Goal: Task Accomplishment & Management: Manage account settings

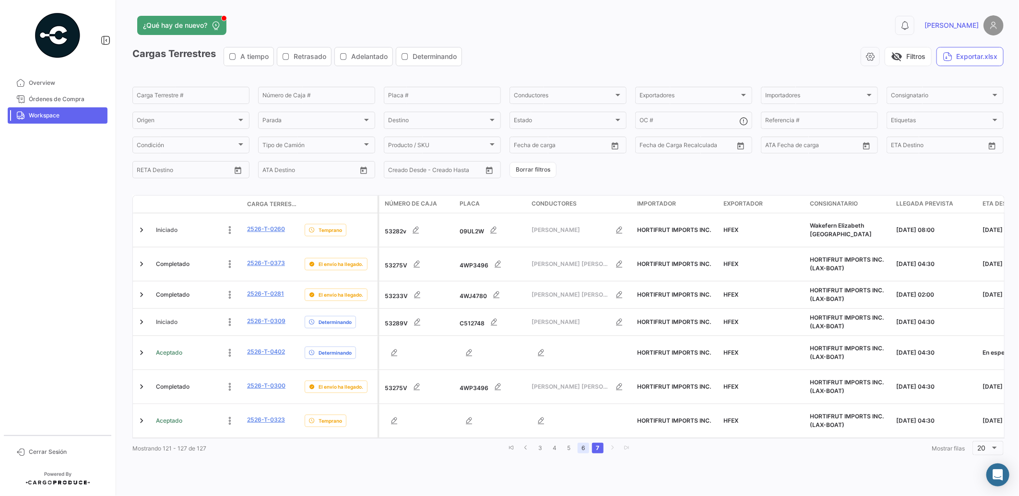
click at [584, 443] on link "6" at bounding box center [583, 448] width 12 height 11
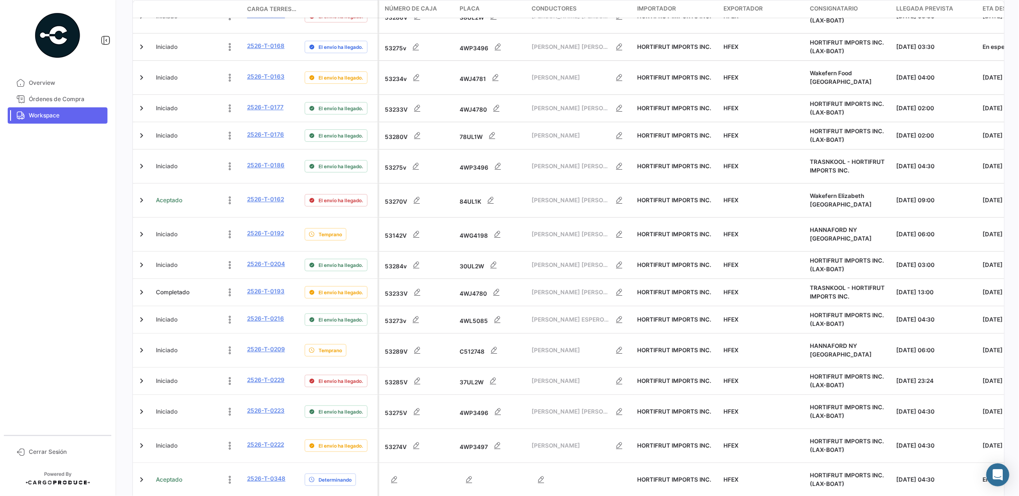
scroll to position [335, 0]
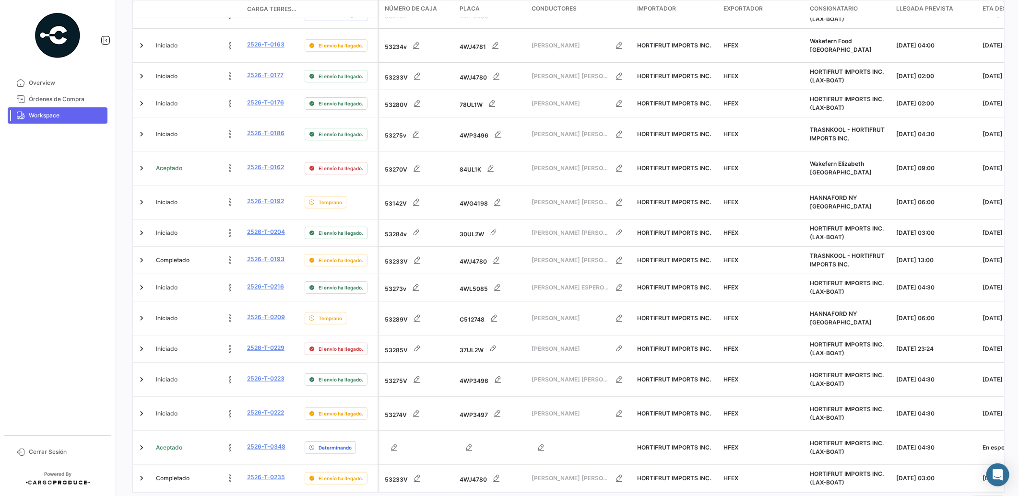
click at [592, 496] on link "7" at bounding box center [598, 502] width 12 height 11
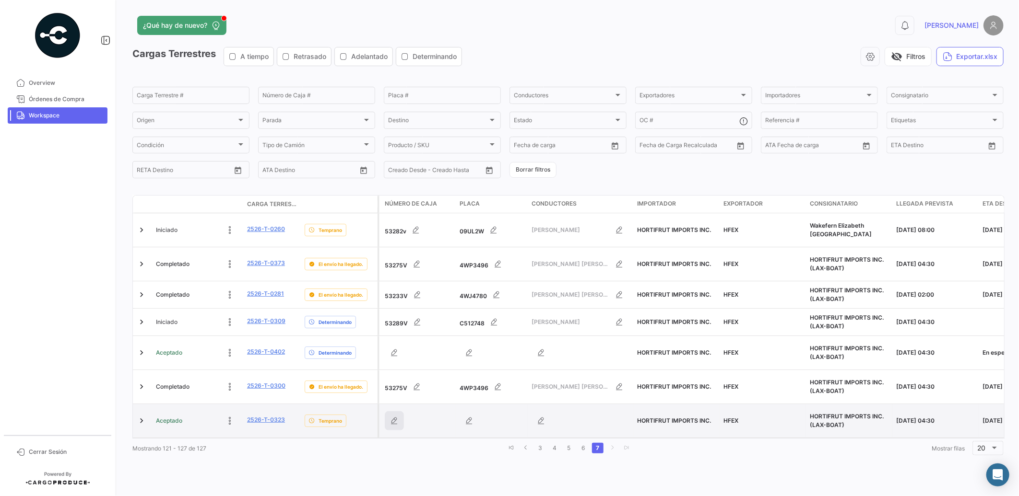
click at [393, 416] on icon "button" at bounding box center [394, 421] width 10 height 10
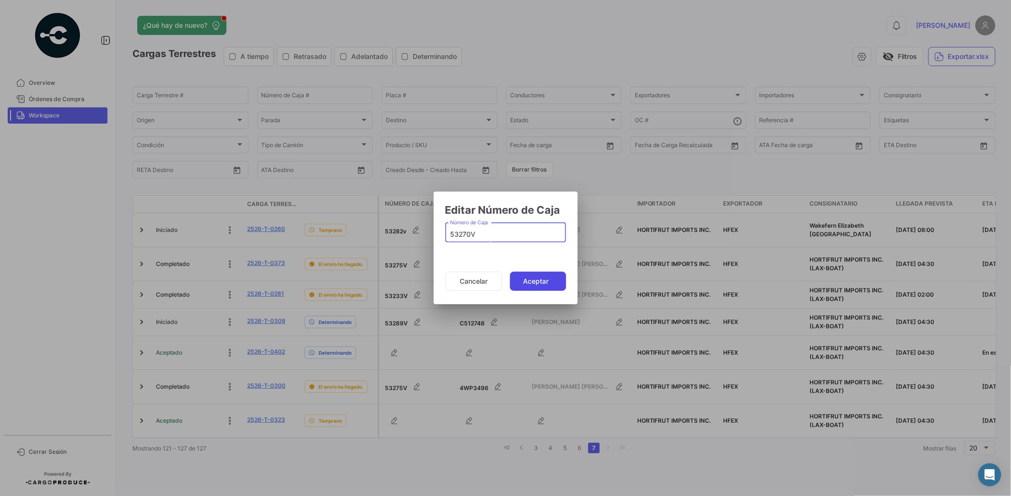
type input "53270V"
click at [531, 278] on button "Aceptar" at bounding box center [538, 281] width 56 height 19
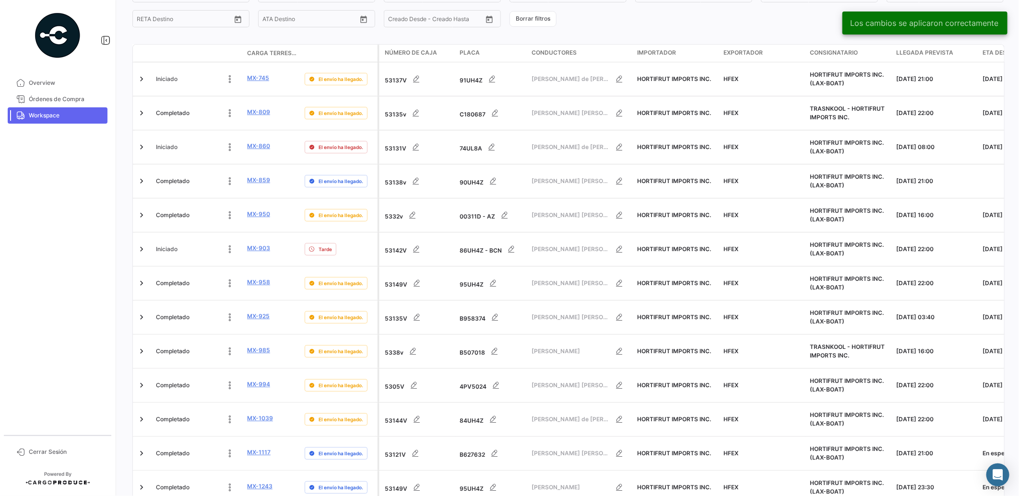
scroll to position [329, 0]
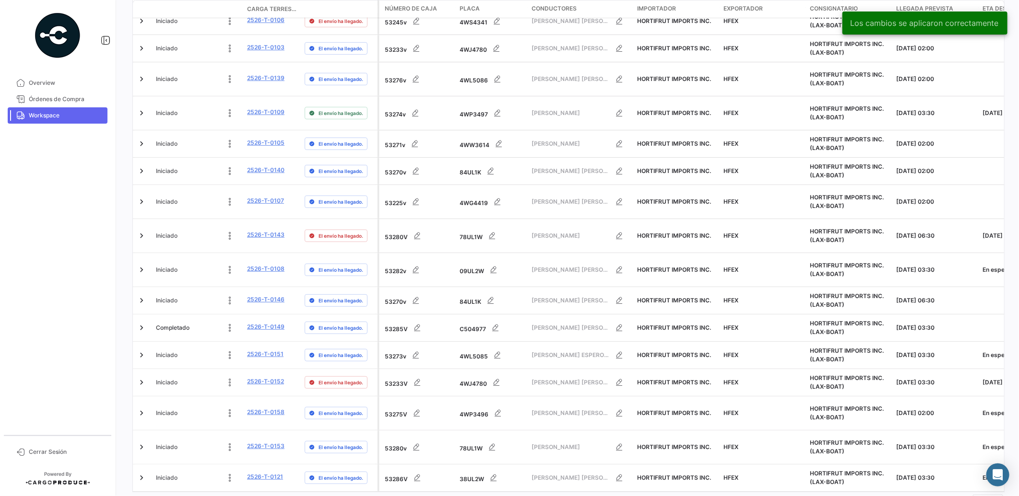
scroll to position [315, 0]
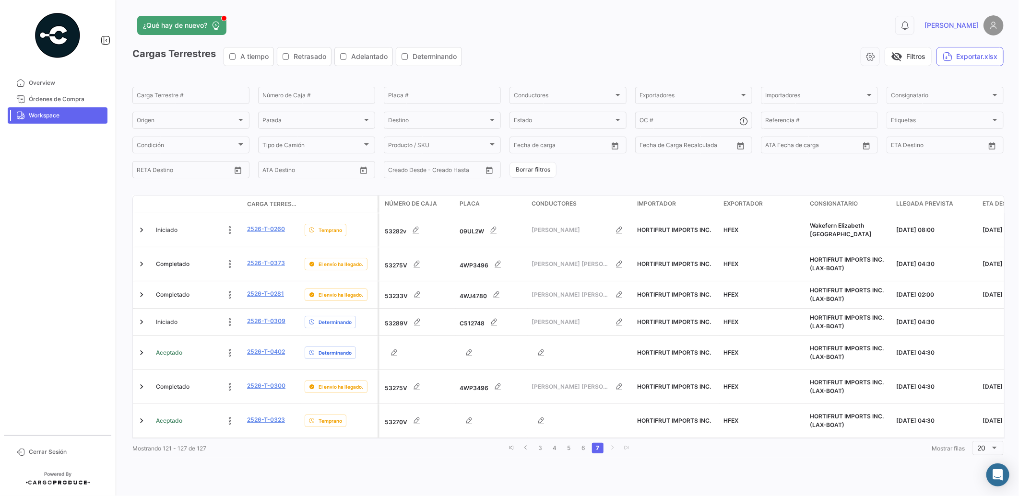
scroll to position [0, 0]
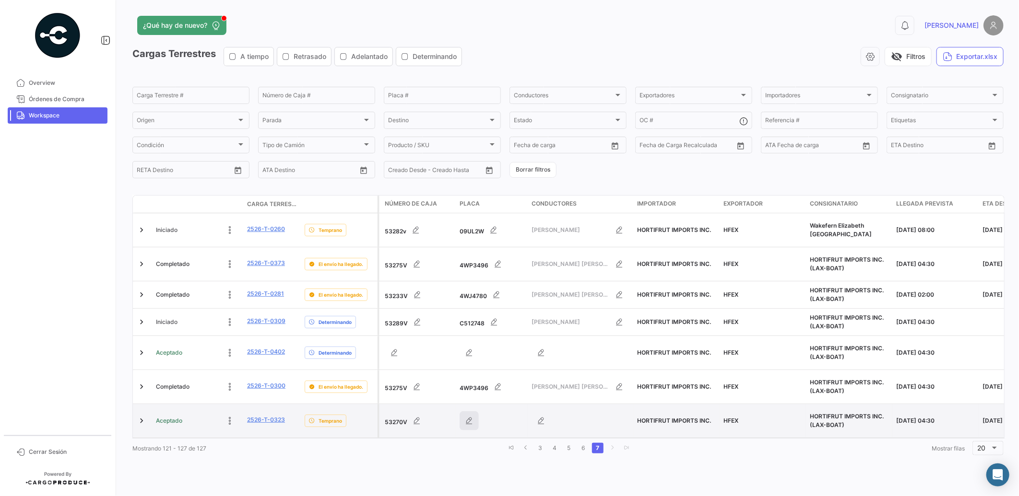
click at [469, 416] on icon "button" at bounding box center [469, 421] width 10 height 10
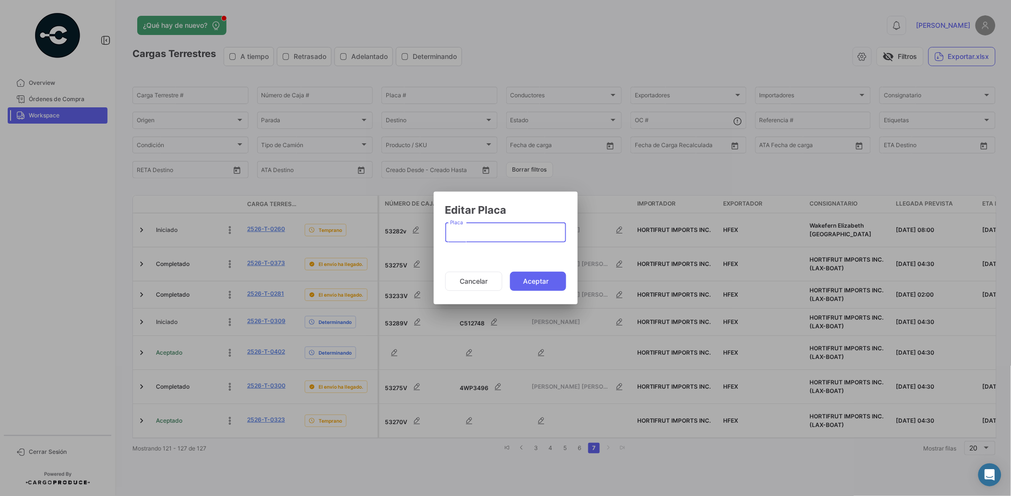
click at [511, 231] on input "Placa" at bounding box center [505, 235] width 111 height 8
drag, startPoint x: 511, startPoint y: 231, endPoint x: 414, endPoint y: 268, distance: 103.1
click at [430, 233] on div "Editar Placa 08 Placa Cancelar Aceptar" at bounding box center [505, 248] width 1011 height 496
type input "08"
click at [482, 284] on button "Cancelar" at bounding box center [473, 281] width 57 height 19
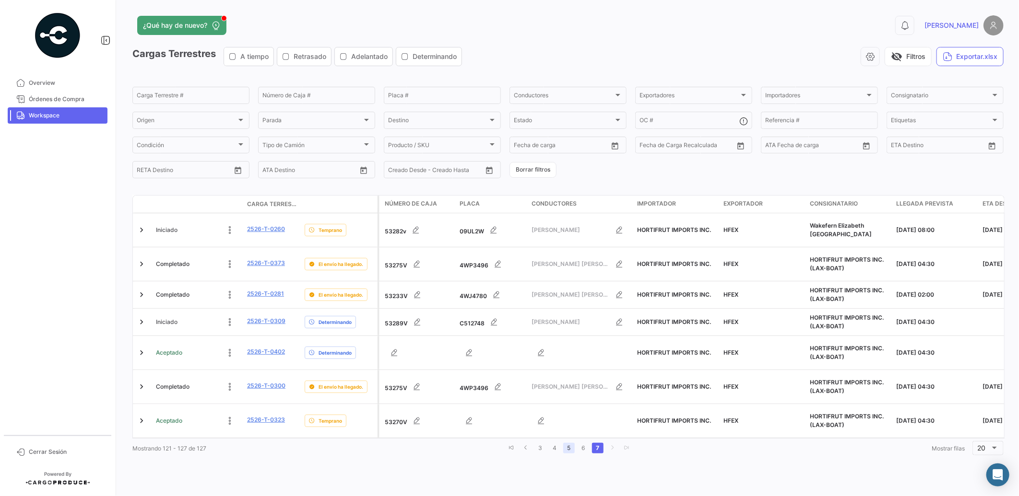
click at [568, 443] on link "5" at bounding box center [569, 448] width 12 height 11
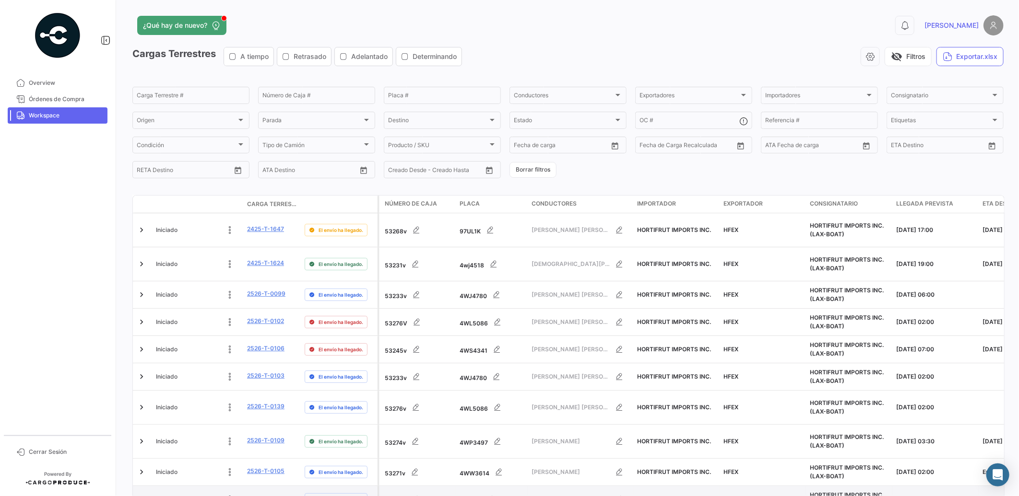
drag, startPoint x: 482, startPoint y: 476, endPoint x: 473, endPoint y: 477, distance: 8.6
click at [473, 490] on div "84UL1K" at bounding box center [491, 499] width 64 height 19
drag, startPoint x: 461, startPoint y: 475, endPoint x: 474, endPoint y: 475, distance: 12.5
click at [474, 490] on div "84UL1K" at bounding box center [491, 499] width 64 height 19
drag, startPoint x: 474, startPoint y: 475, endPoint x: 458, endPoint y: 474, distance: 16.3
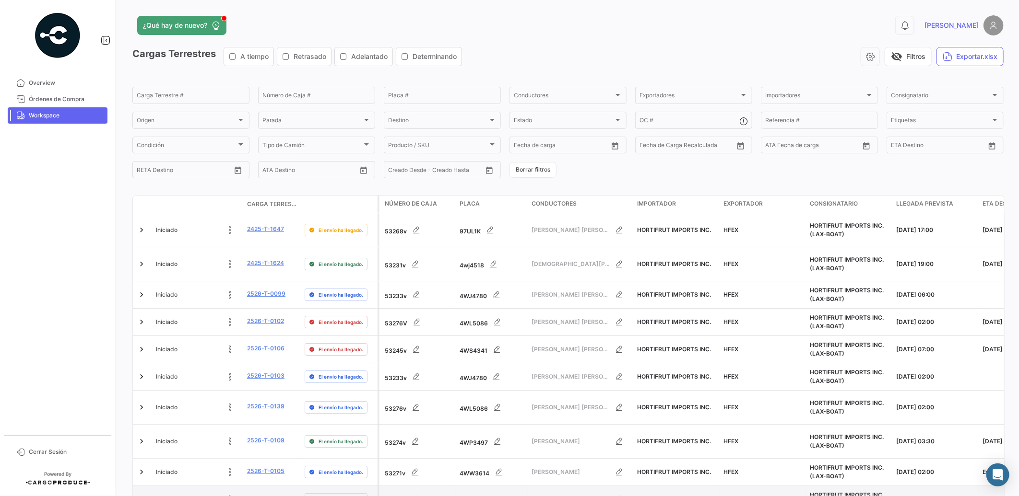
click at [458, 486] on datatable-body-cell "84UL1K" at bounding box center [492, 499] width 72 height 27
drag, startPoint x: 457, startPoint y: 474, endPoint x: 476, endPoint y: 474, distance: 19.7
click at [476, 486] on datatable-body-cell "84UL1K" at bounding box center [492, 499] width 72 height 27
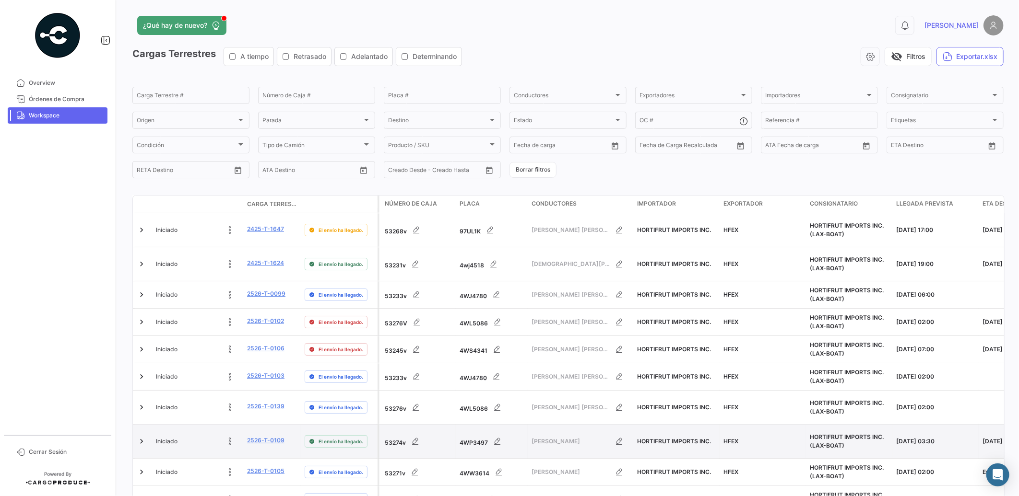
copy div "84UL1K"
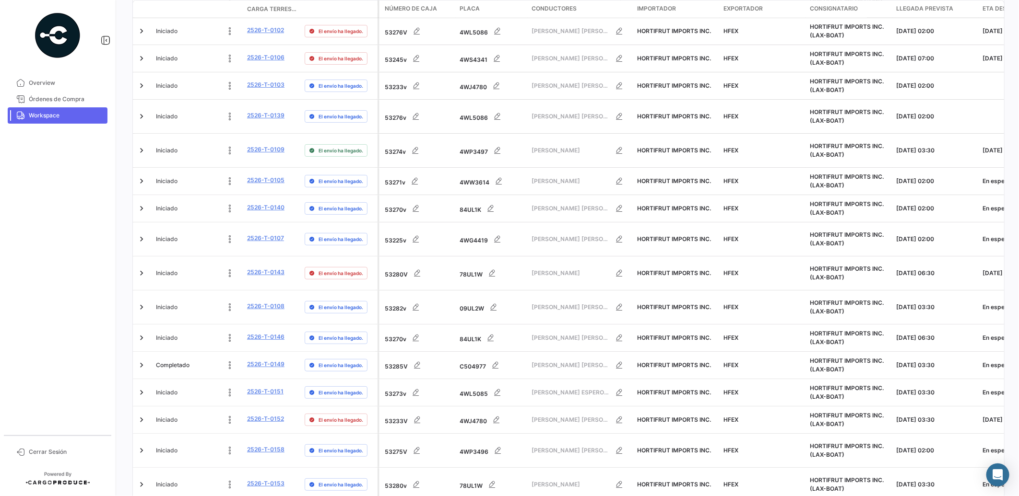
scroll to position [315, 0]
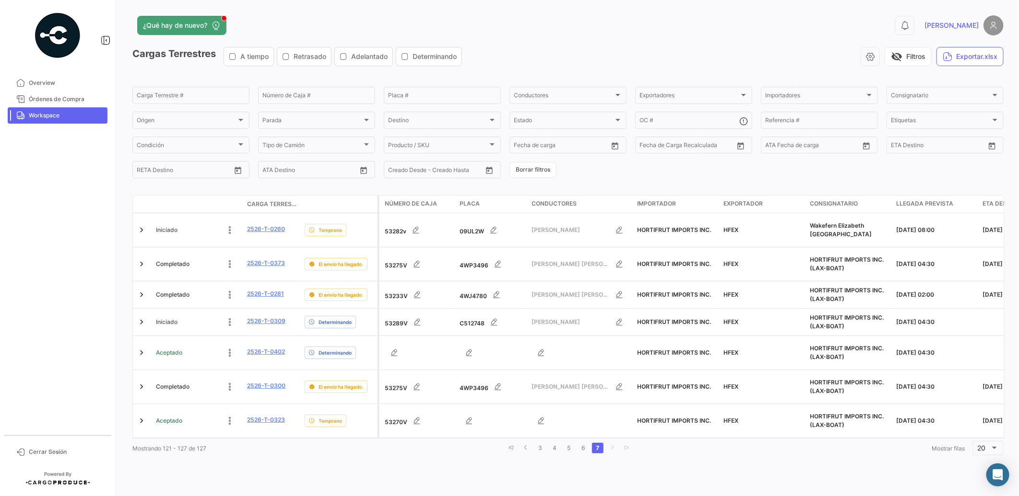
scroll to position [0, 0]
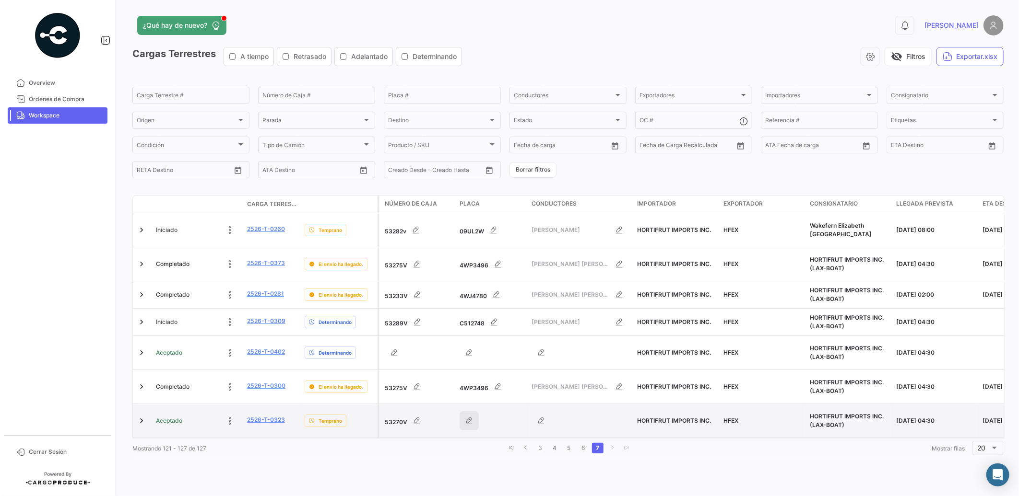
click at [471, 416] on icon "button" at bounding box center [469, 421] width 10 height 10
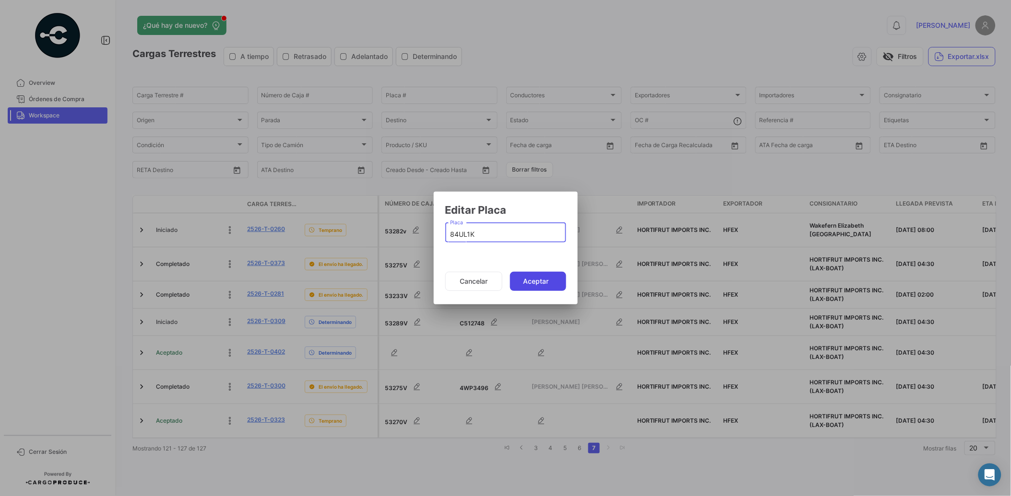
type input "84UL1K"
click at [534, 282] on button "Aceptar" at bounding box center [538, 281] width 56 height 19
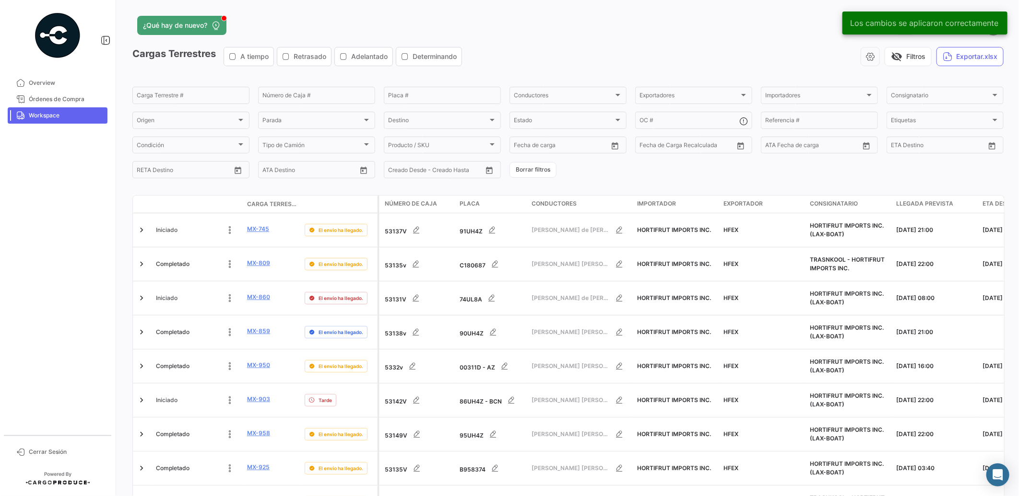
scroll to position [329, 0]
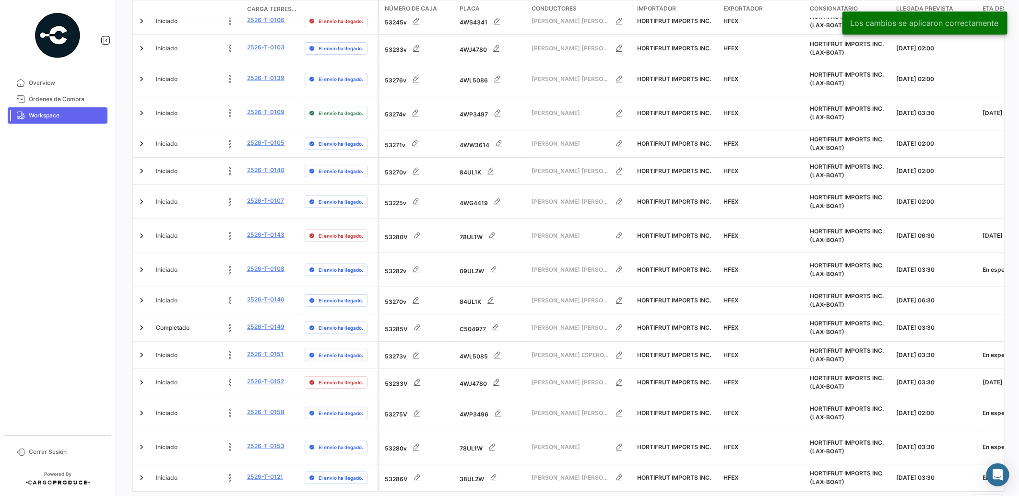
scroll to position [315, 0]
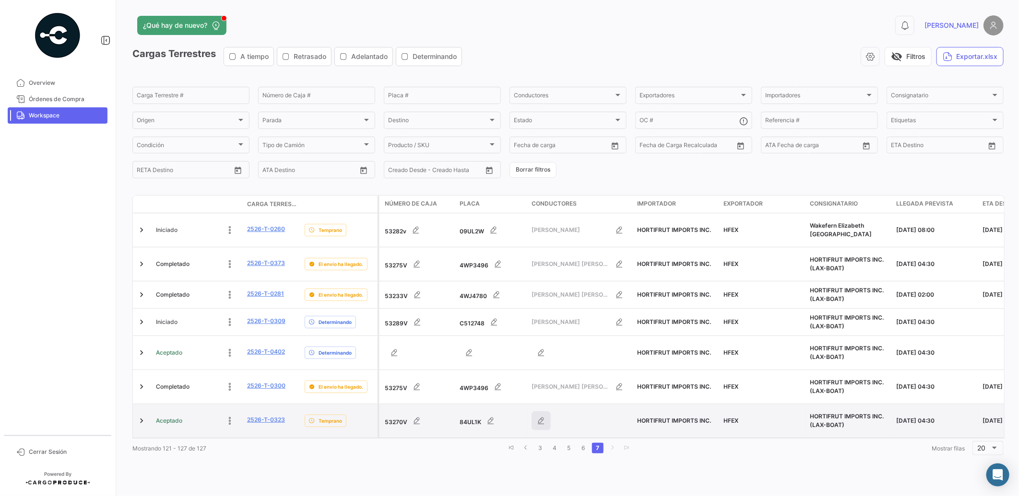
click at [538, 416] on icon "button" at bounding box center [541, 421] width 10 height 10
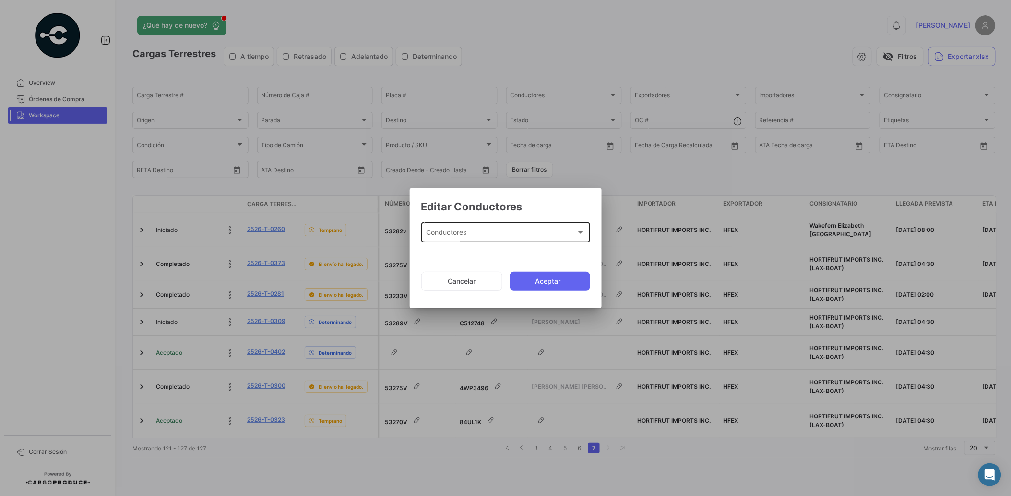
click at [507, 235] on div "Conductores" at bounding box center [501, 235] width 150 height 8
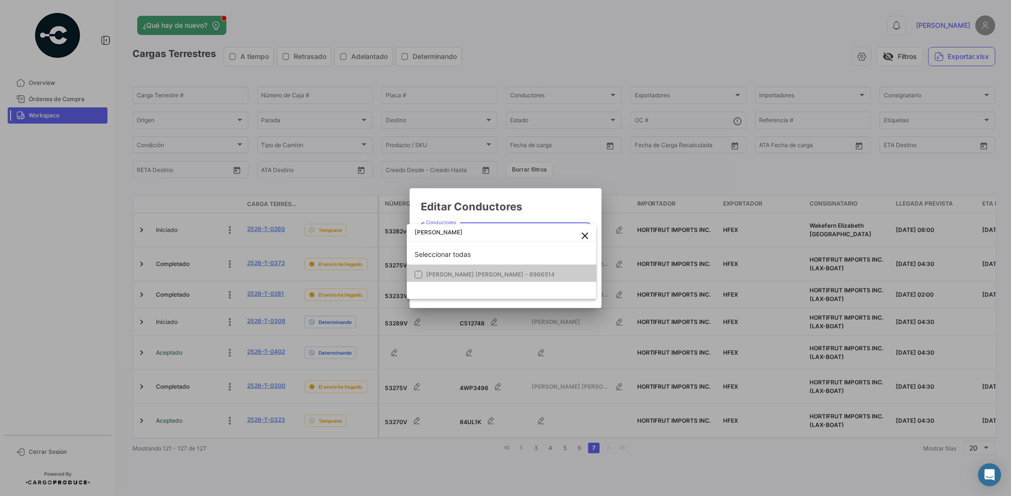
type input "[PERSON_NAME]"
click at [510, 274] on span "[PERSON_NAME] [PERSON_NAME] - 8966514" at bounding box center [490, 274] width 129 height 7
click at [540, 197] on div at bounding box center [505, 248] width 1011 height 496
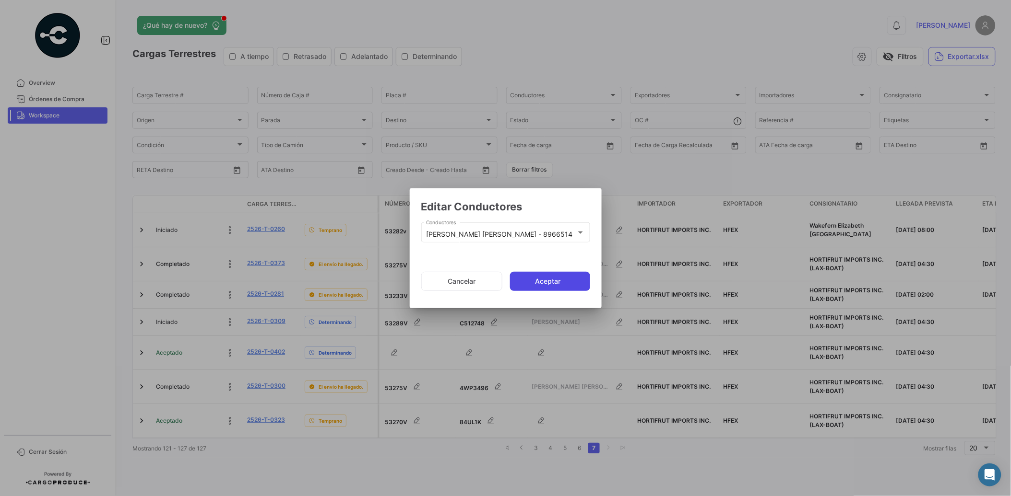
click at [545, 283] on button "Aceptar" at bounding box center [550, 281] width 80 height 19
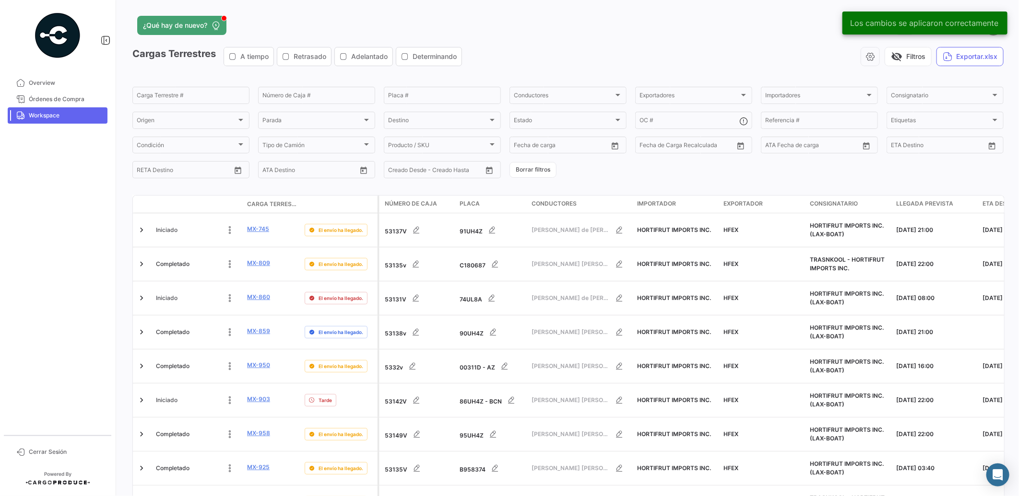
scroll to position [329, 0]
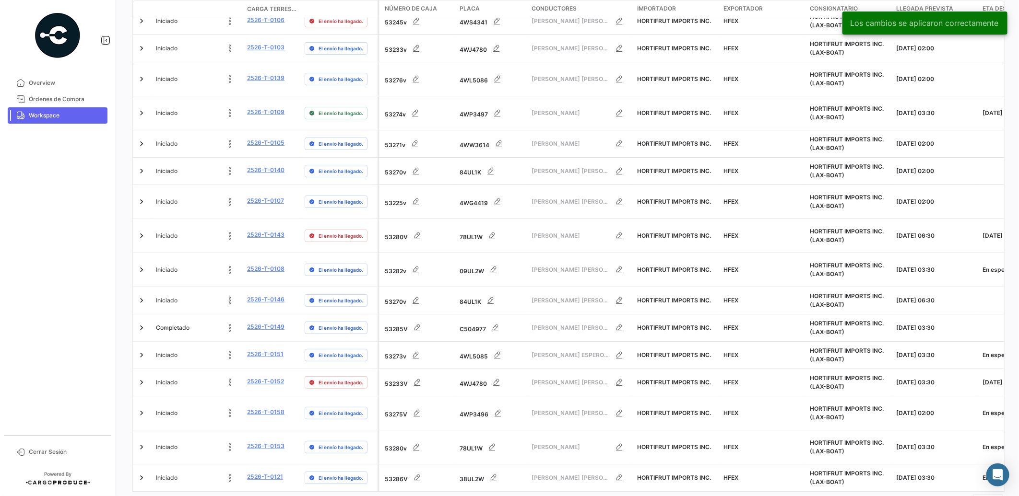
scroll to position [315, 0]
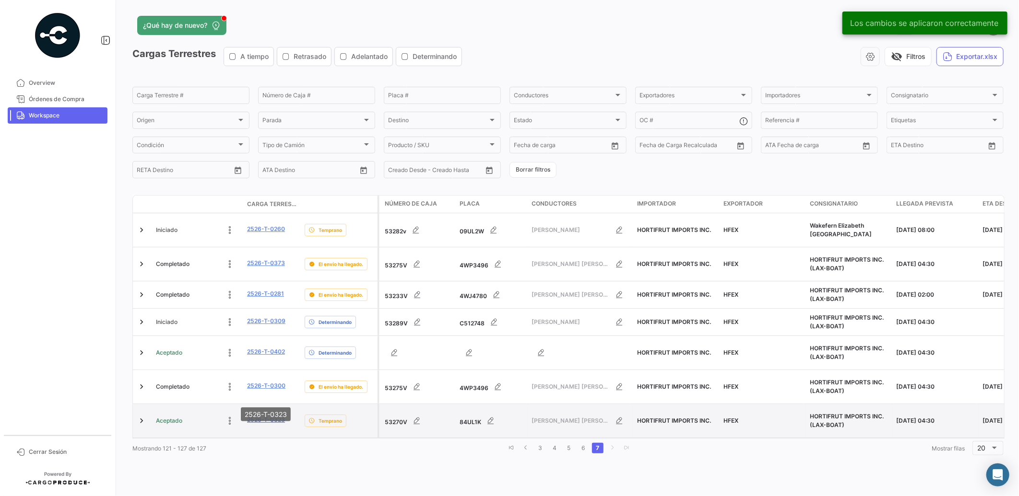
click at [266, 416] on link "2526-T-0323" at bounding box center [266, 420] width 38 height 9
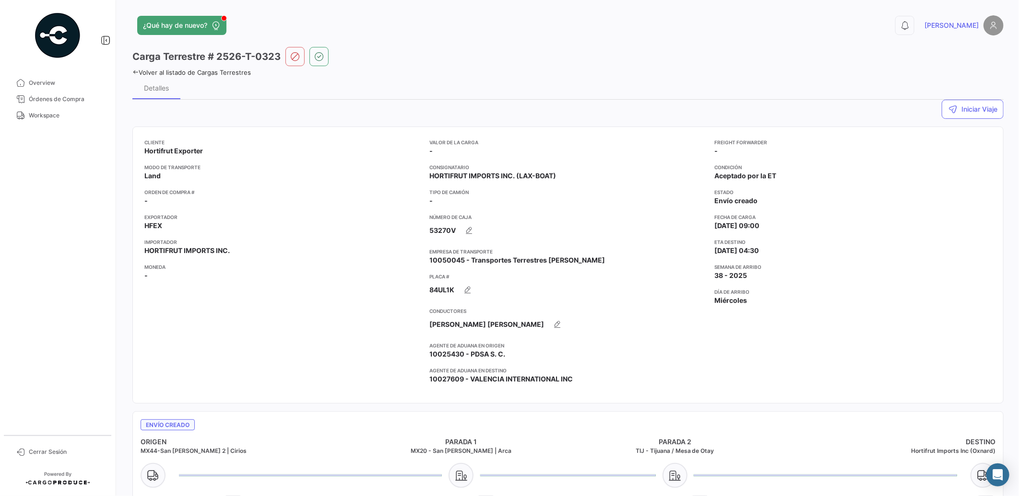
click at [316, 345] on div "Cliente Hortifrut Exporter Modo de Transporte Land Orden de Compra # - Exportad…" at bounding box center [282, 265] width 277 height 253
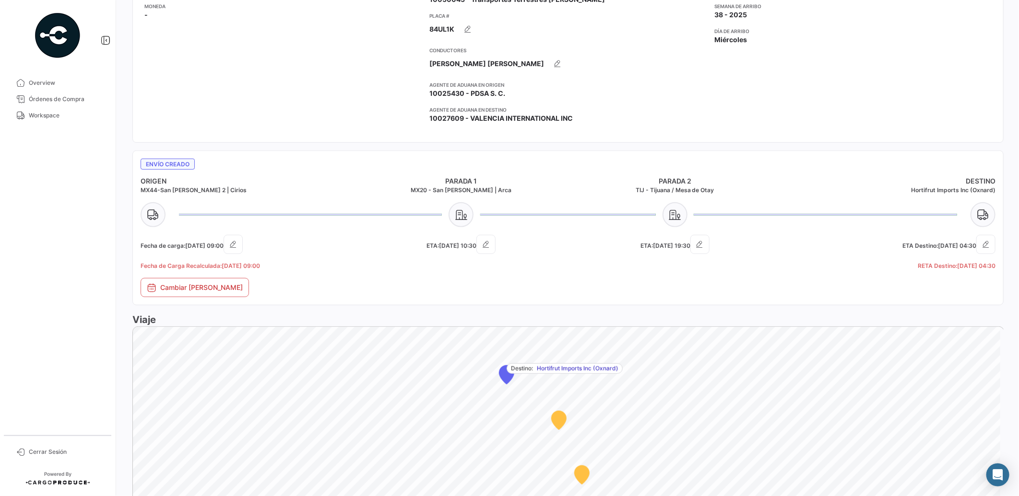
scroll to position [264, 0]
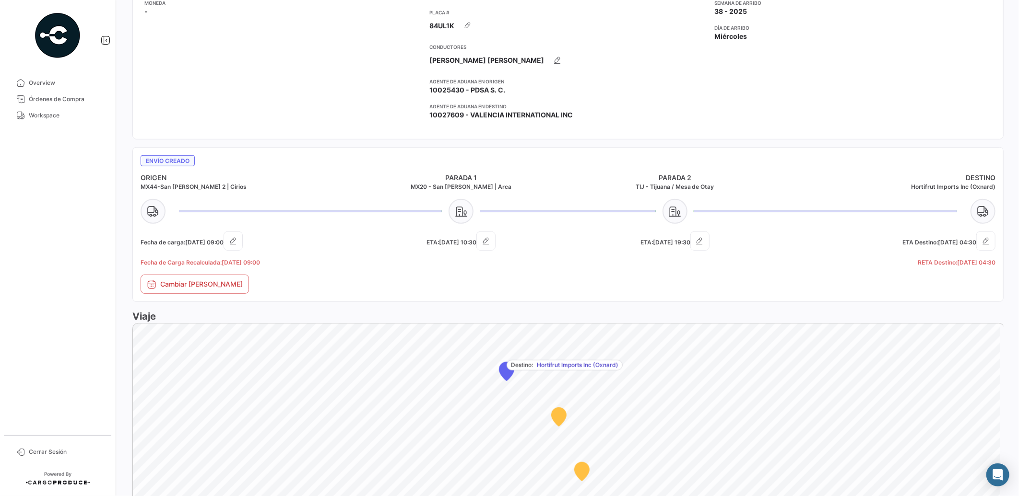
click at [340, 284] on div "Cambiar [PERSON_NAME]" at bounding box center [571, 287] width 860 height 24
click at [46, 113] on span "Workspace" at bounding box center [66, 115] width 75 height 9
